Goal: Task Accomplishment & Management: Use online tool/utility

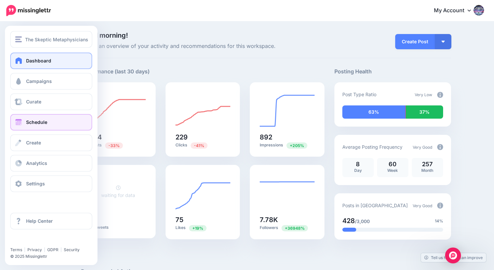
click at [36, 123] on span "Schedule" at bounding box center [36, 122] width 21 height 6
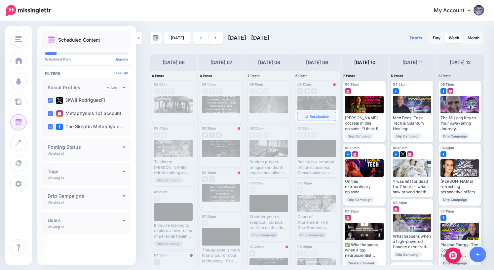
click at [321, 116] on span "Reschedule" at bounding box center [318, 116] width 19 height 3
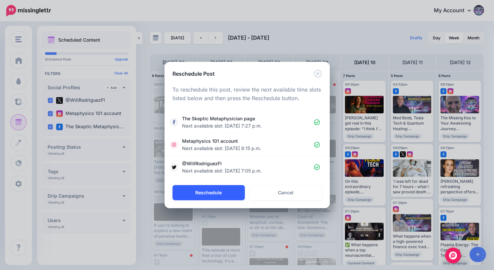
click at [211, 194] on button "Reschedule" at bounding box center [208, 192] width 72 height 15
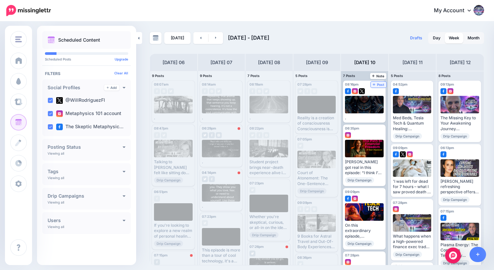
click at [379, 85] on span "Post" at bounding box center [379, 84] width 12 height 3
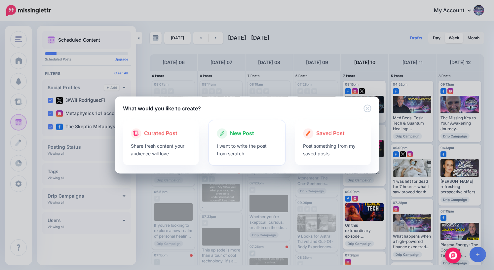
click at [243, 133] on span "New Post" at bounding box center [242, 133] width 24 height 9
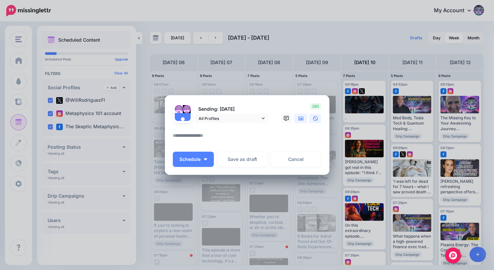
click at [302, 119] on icon at bounding box center [300, 118] width 5 height 4
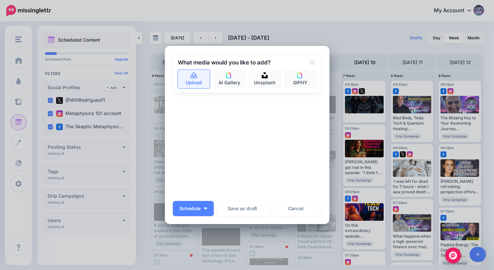
click at [197, 83] on link "Upload" at bounding box center [194, 79] width 32 height 18
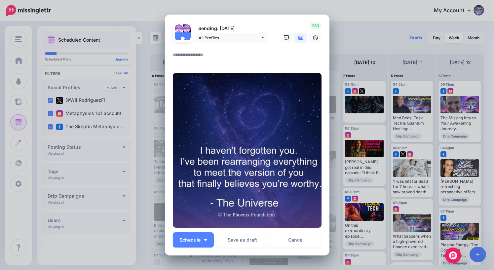
click at [203, 52] on textarea at bounding box center [249, 57] width 152 height 13
type textarea "*"
click at [191, 241] on span "Schedule" at bounding box center [189, 239] width 21 height 5
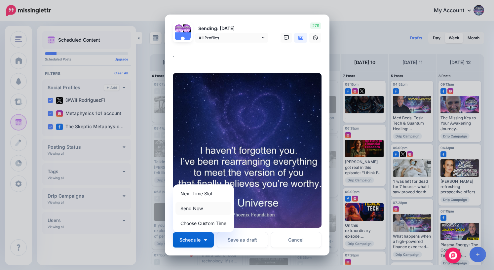
click at [194, 206] on link "Send Now" at bounding box center [203, 208] width 56 height 13
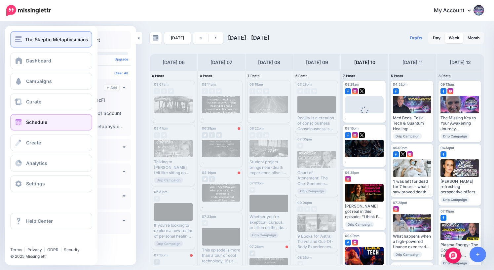
click at [35, 40] on span "The Skeptic Metaphysicians" at bounding box center [56, 40] width 63 height 8
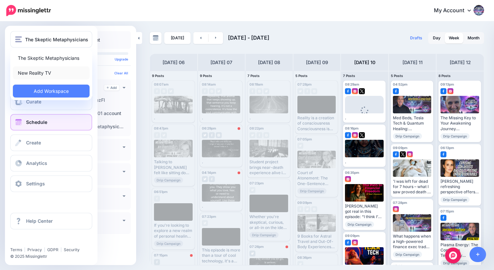
click at [40, 74] on link "New Reality TV" at bounding box center [51, 72] width 77 height 13
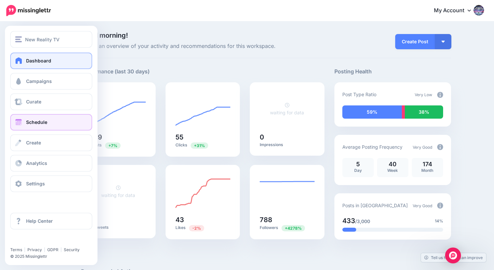
click at [30, 123] on span "Schedule" at bounding box center [36, 122] width 21 height 6
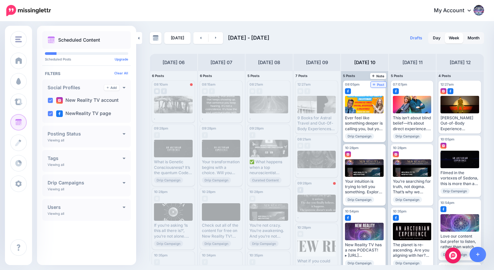
click at [380, 85] on span "Post" at bounding box center [379, 84] width 12 height 3
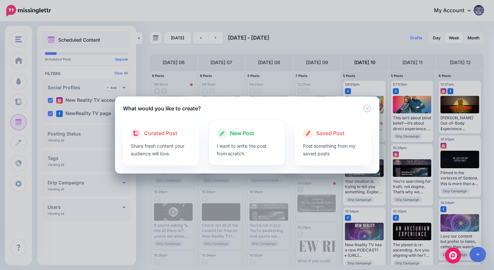
click at [248, 133] on span "New Post" at bounding box center [242, 133] width 24 height 9
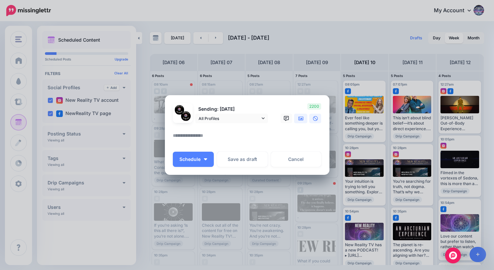
click at [300, 118] on icon at bounding box center [300, 118] width 5 height 5
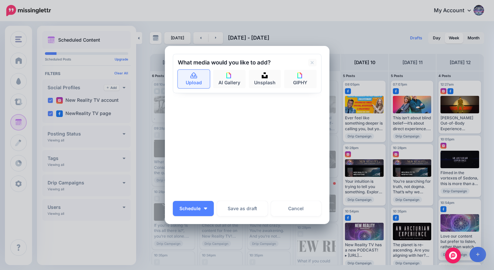
click at [195, 81] on link "Upload" at bounding box center [194, 79] width 32 height 18
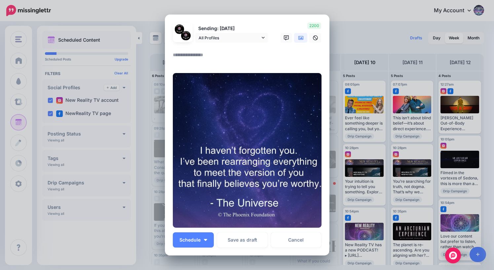
click at [224, 58] on textarea at bounding box center [249, 57] width 152 height 13
type textarea "*"
click at [196, 237] on span "Schedule" at bounding box center [189, 239] width 21 height 5
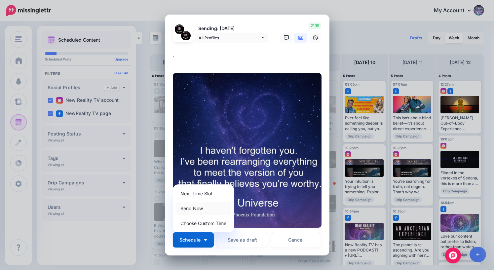
click at [198, 207] on link "Send Now" at bounding box center [203, 208] width 56 height 13
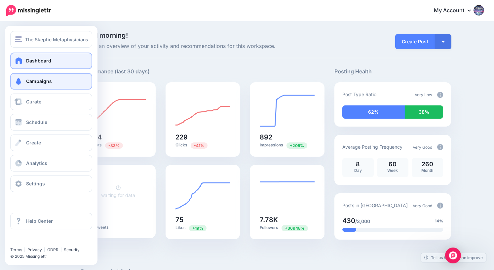
click at [26, 82] on span "Campaigns" at bounding box center [39, 81] width 26 height 6
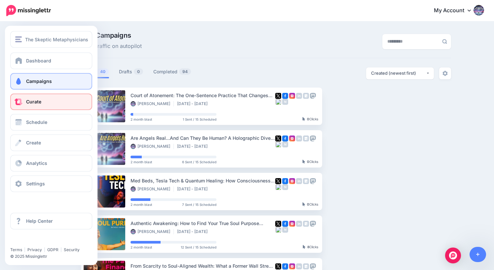
click at [27, 103] on span "Curate" at bounding box center [33, 102] width 15 height 6
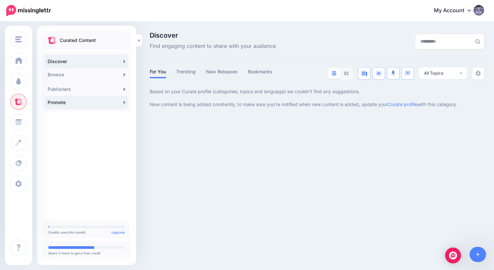
click at [90, 104] on link "Promote" at bounding box center [86, 102] width 83 height 13
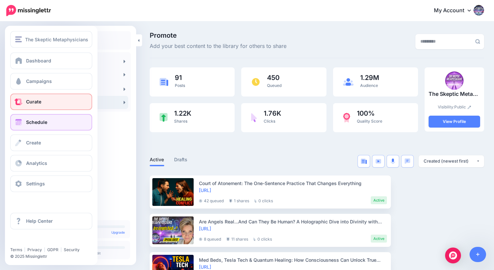
click at [46, 123] on span "Schedule" at bounding box center [36, 122] width 21 height 6
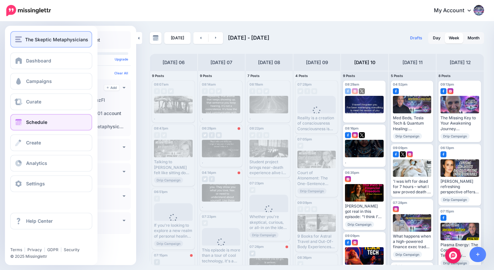
click at [36, 41] on span "The Skeptic Metaphysicians" at bounding box center [56, 40] width 63 height 8
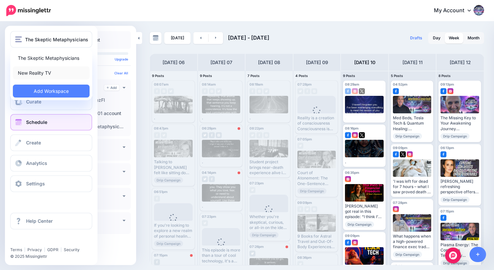
click at [37, 75] on link "New Reality TV" at bounding box center [51, 72] width 77 height 13
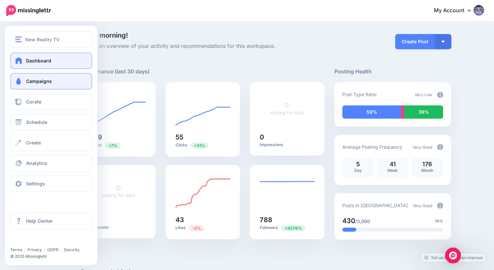
click at [42, 84] on span "Campaigns" at bounding box center [39, 81] width 26 height 6
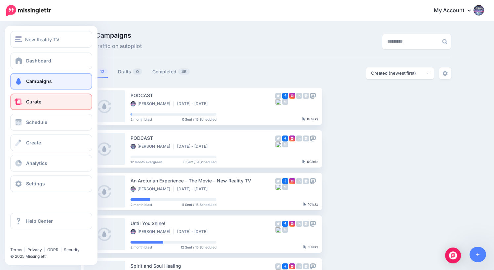
click at [41, 102] on span "Curate" at bounding box center [33, 102] width 15 height 6
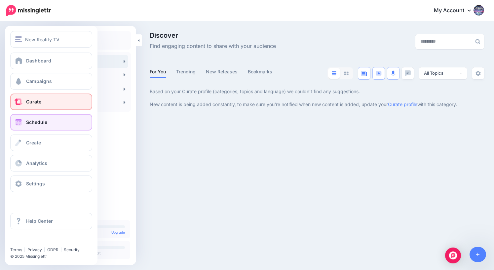
click at [37, 122] on span "Schedule" at bounding box center [36, 122] width 21 height 6
